Goal: Check status: Check status

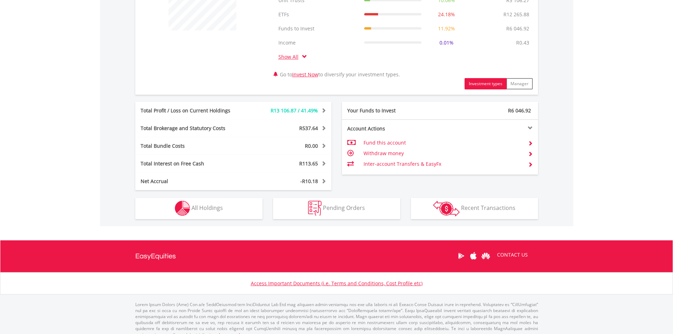
scroll to position [320, 0]
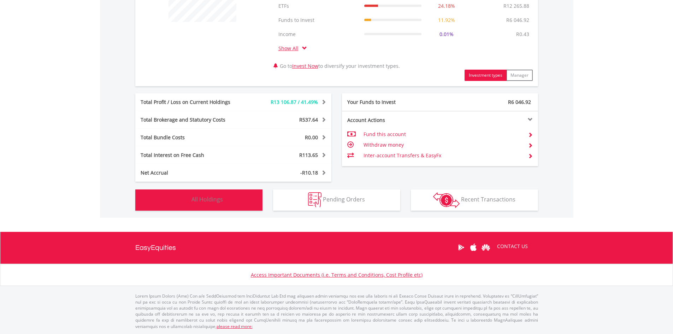
click at [211, 195] on button "Holdings All Holdings" at bounding box center [198, 199] width 127 height 21
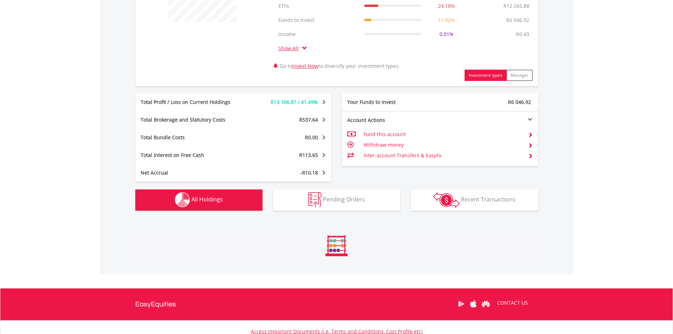
scroll to position [552, 0]
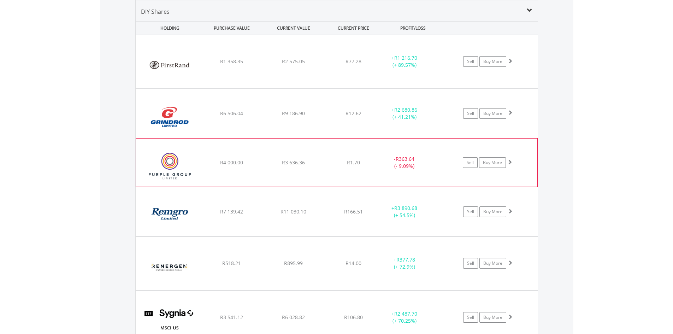
click at [327, 88] on div "﻿ Purple Group Limited R4 000.00 R3 636.36 R1.70 - R363.64 (- 9.09%) Sell Buy M…" at bounding box center [337, 61] width 402 height 53
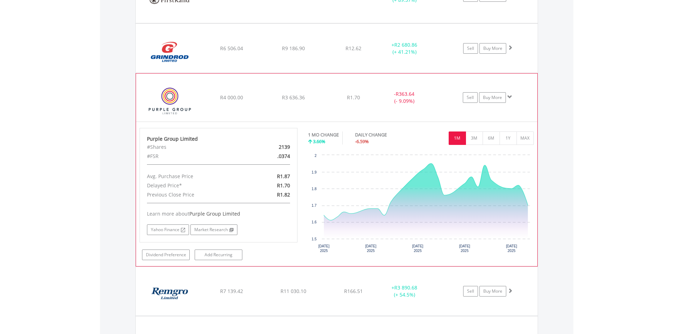
scroll to position [622, 0]
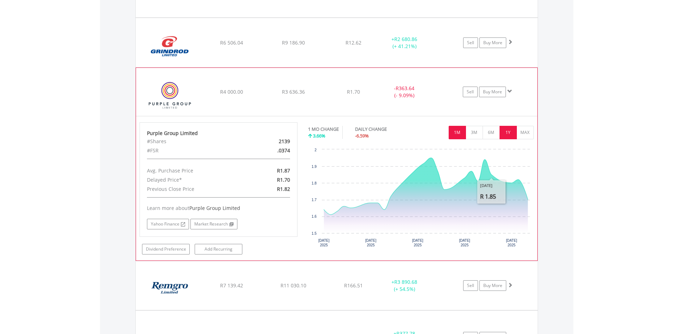
click at [507, 133] on button "1Y" at bounding box center [507, 132] width 17 height 13
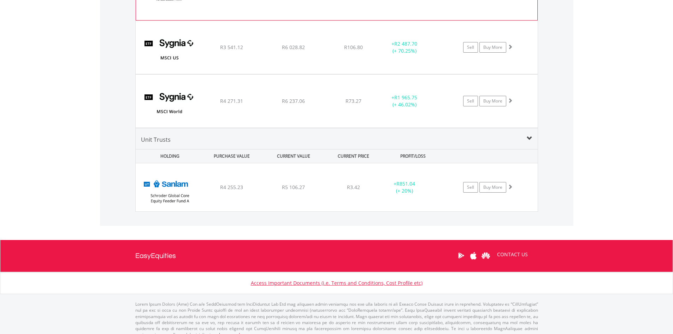
scroll to position [830, 0]
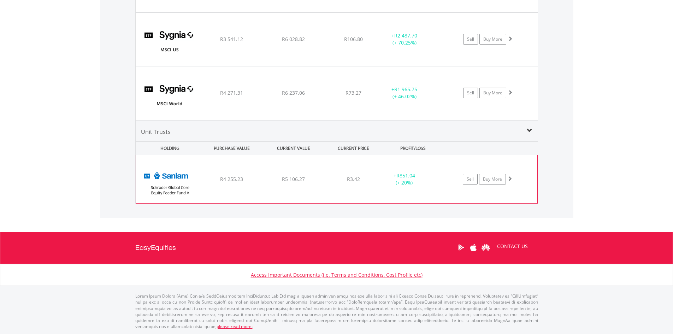
click at [329, 180] on div "R3.42" at bounding box center [353, 178] width 56 height 7
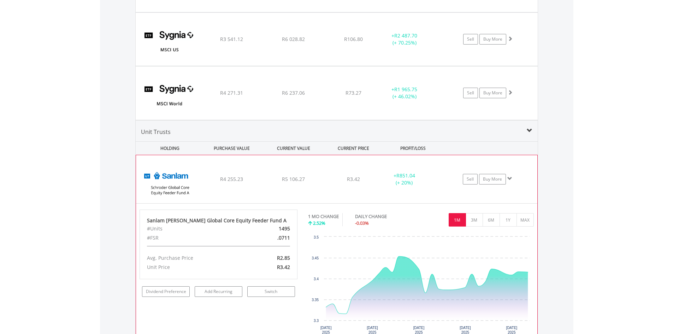
click at [329, 180] on div "R3.42" at bounding box center [353, 178] width 56 height 7
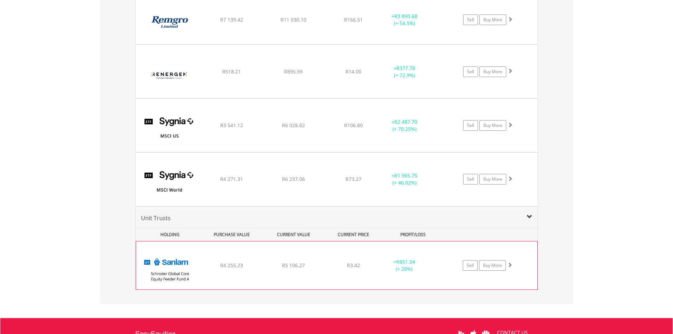
scroll to position [724, 0]
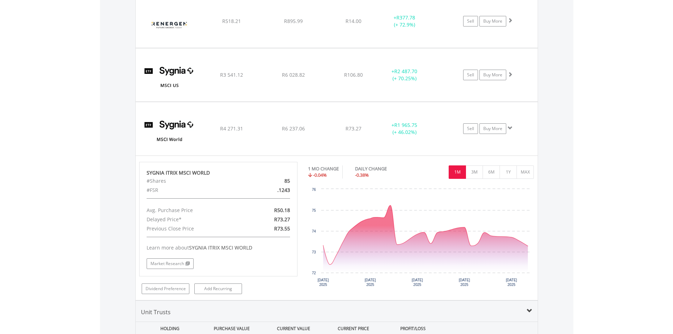
scroll to position [830, 0]
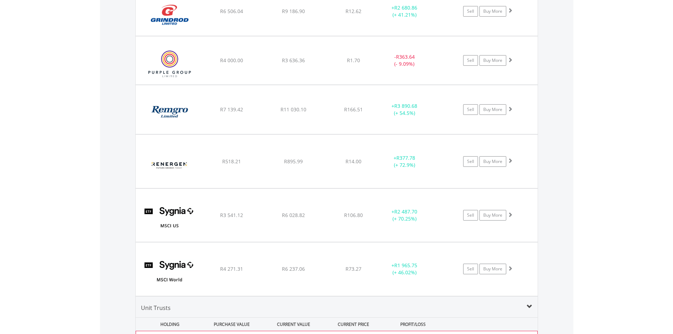
scroll to position [653, 0]
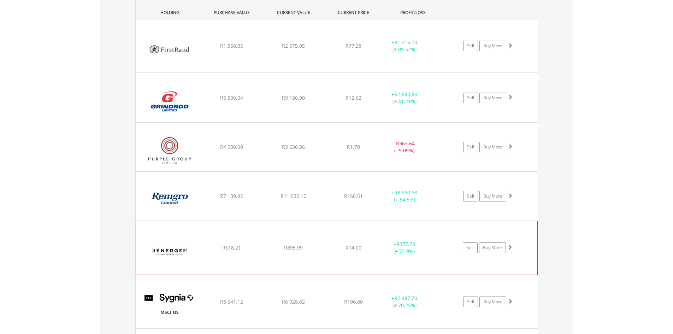
scroll to position [547, 0]
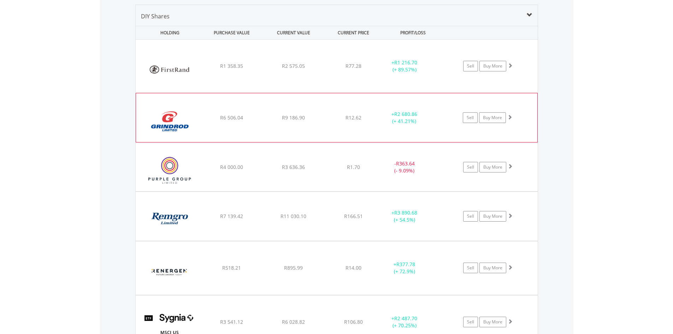
click at [334, 93] on div "﻿ [PERSON_NAME] Limited R6 506.04 R9 186.90 R12.62 + R2 680.86 (+ 41.21%) Sell …" at bounding box center [337, 66] width 402 height 53
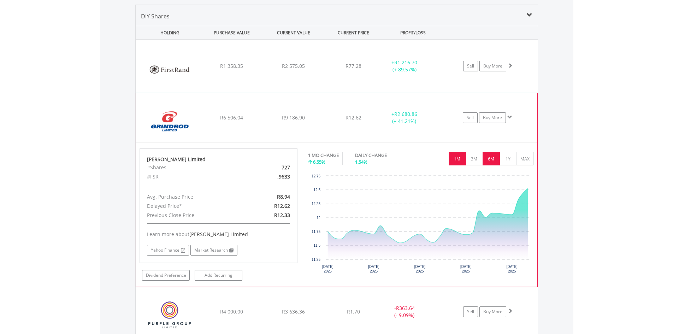
click at [497, 160] on button "6M" at bounding box center [490, 158] width 17 height 13
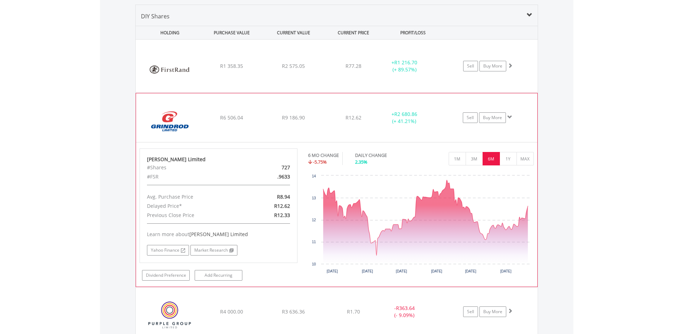
click at [324, 93] on div "﻿ [PERSON_NAME] Limited R6 506.04 R9 186.90 R12.62 + R2 680.86 (+ 41.21%) Sell …" at bounding box center [337, 66] width 402 height 53
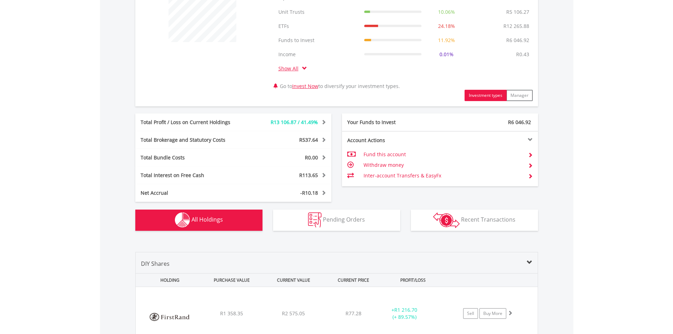
scroll to position [124, 0]
